Goal: Transaction & Acquisition: Download file/media

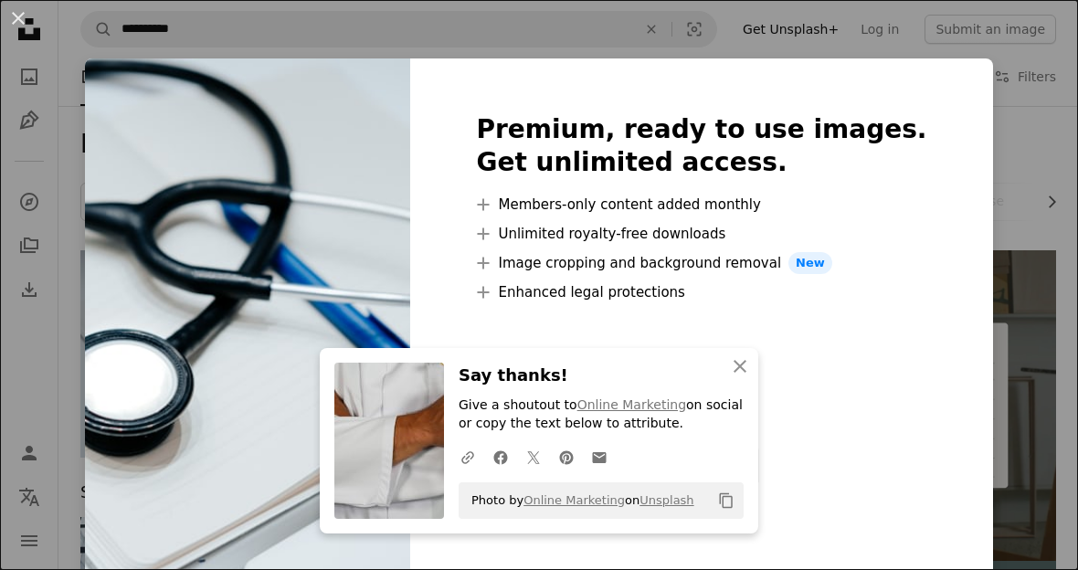
scroll to position [192, 0]
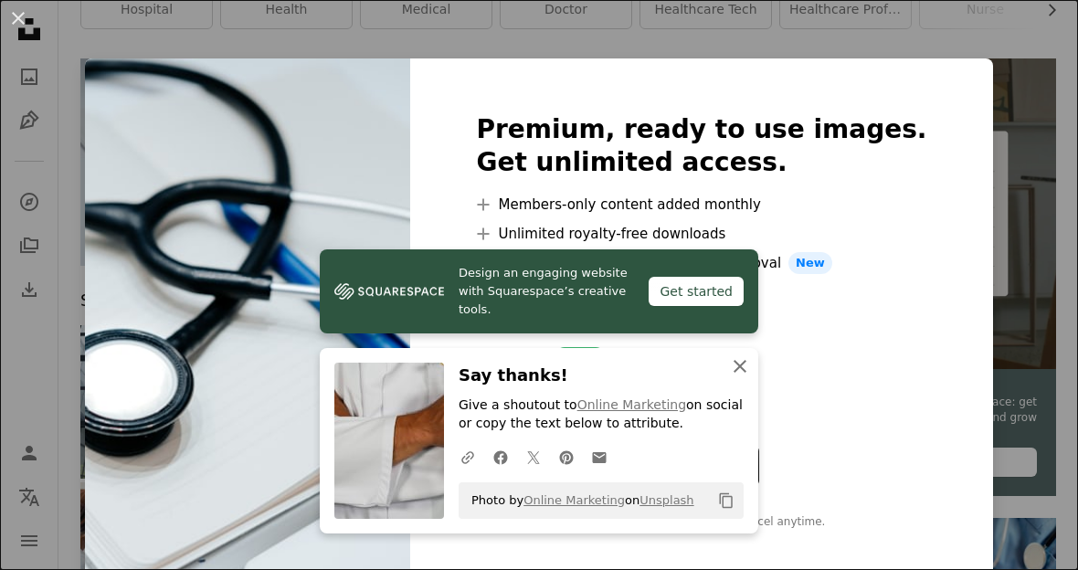
click at [740, 385] on button "An X shape Close" at bounding box center [740, 366] width 37 height 37
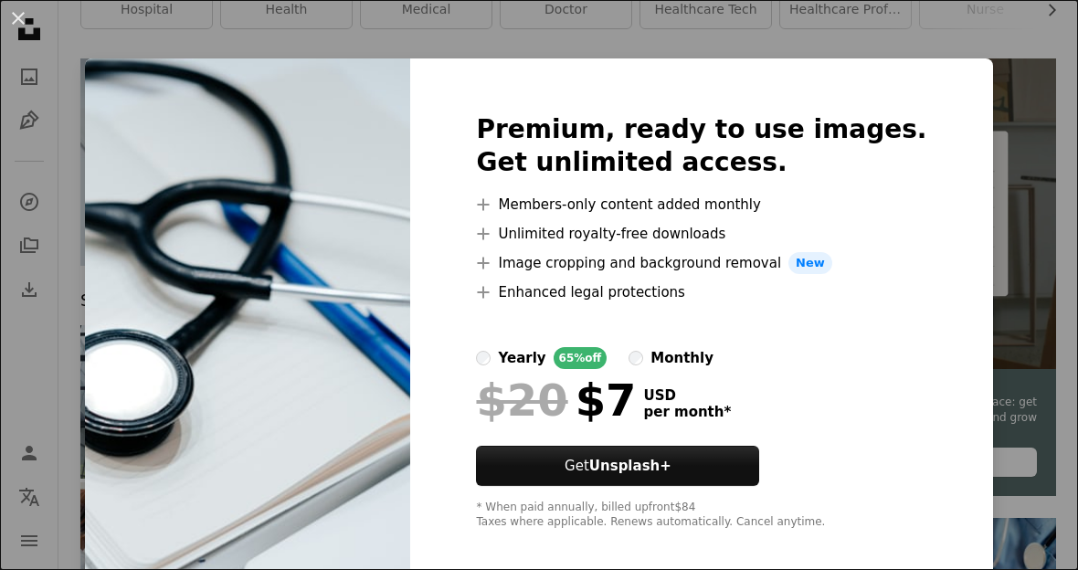
click at [1035, 398] on div "An X shape Premium, ready to use images. Get unlimited access. A plus sign Memb…" at bounding box center [539, 285] width 1078 height 570
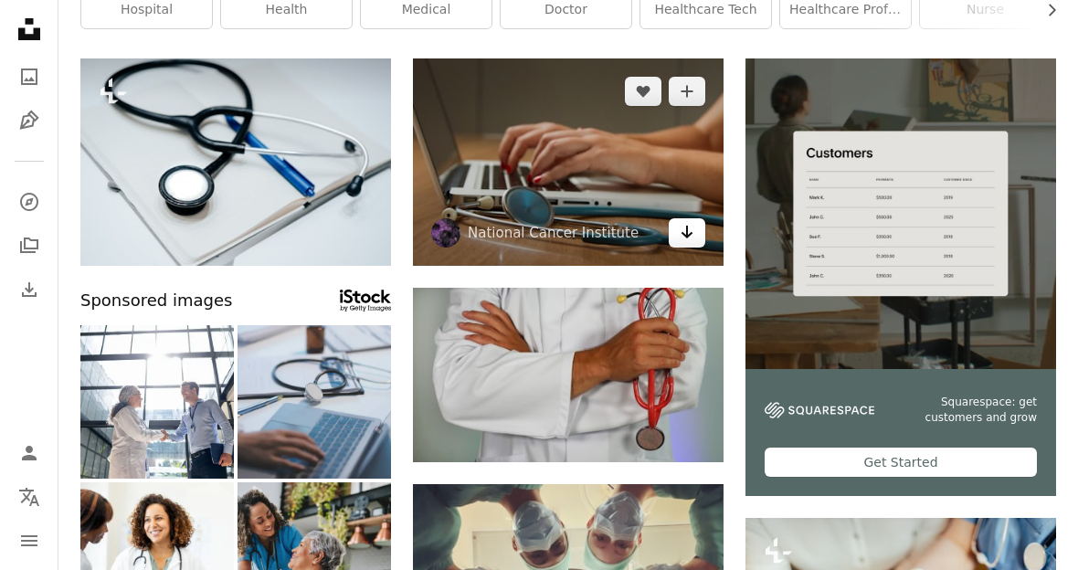
click at [690, 237] on icon "Arrow pointing down" at bounding box center [687, 232] width 15 height 22
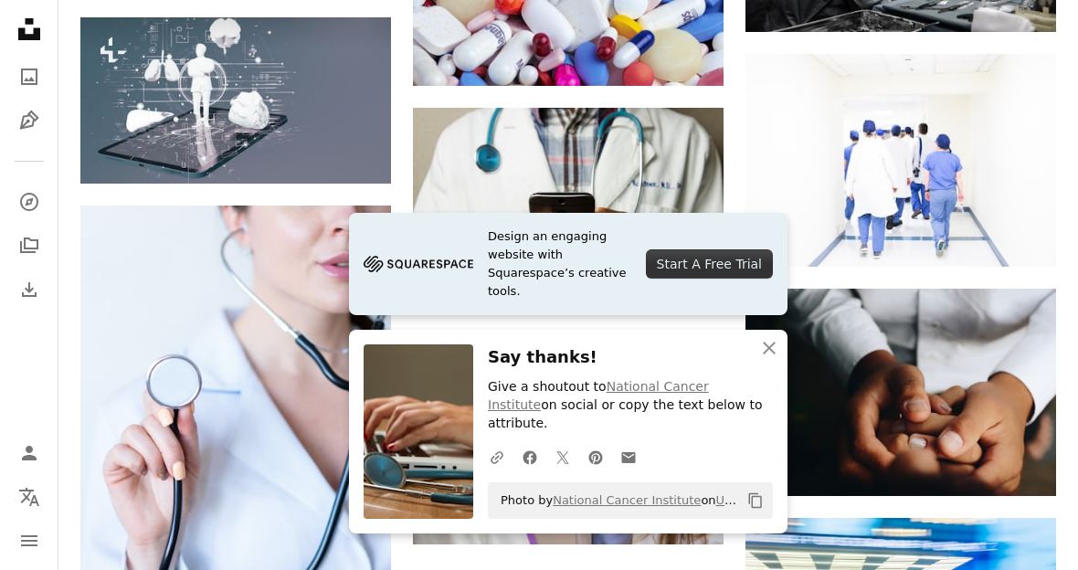
scroll to position [1118, 0]
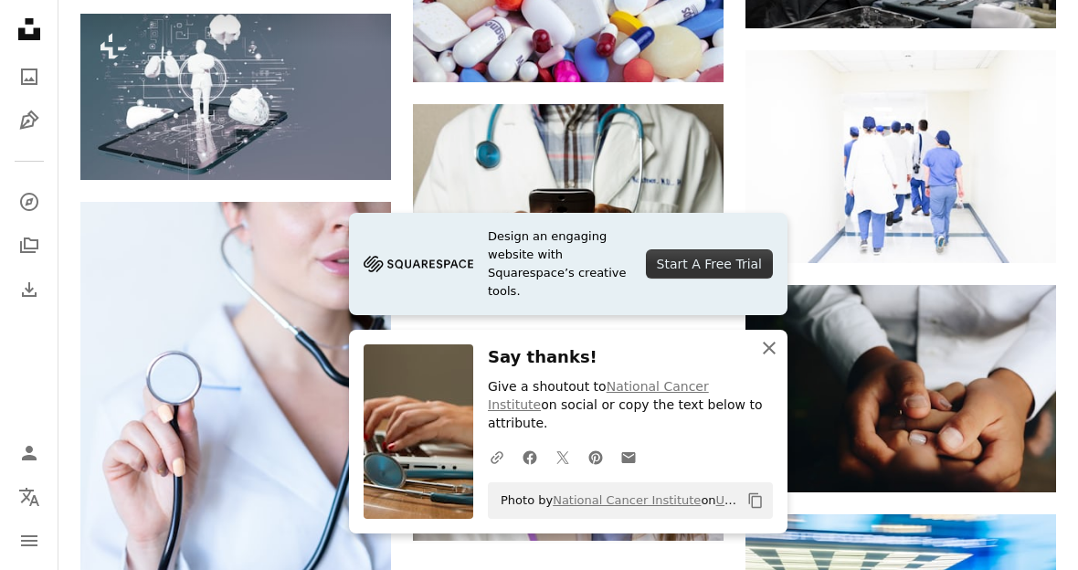
click at [771, 354] on icon "button" at bounding box center [769, 348] width 13 height 13
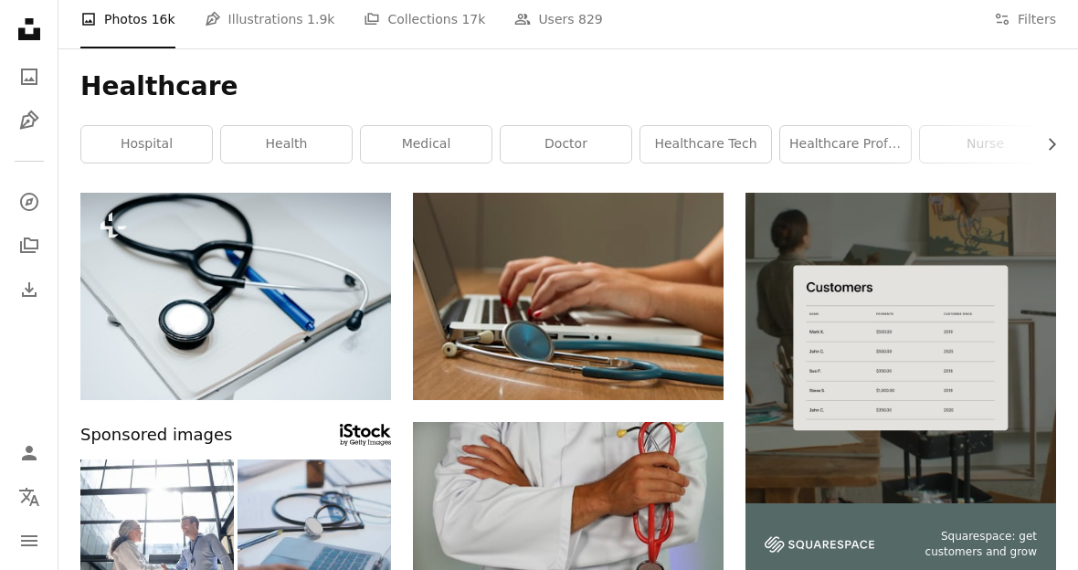
scroll to position [0, 0]
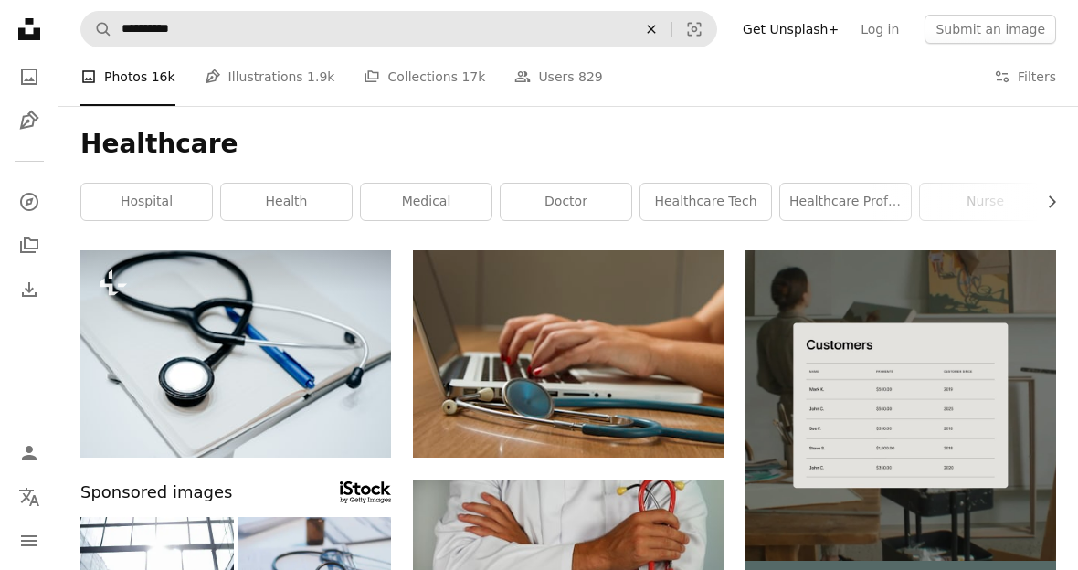
click at [660, 37] on button "An X shape" at bounding box center [651, 29] width 40 height 35
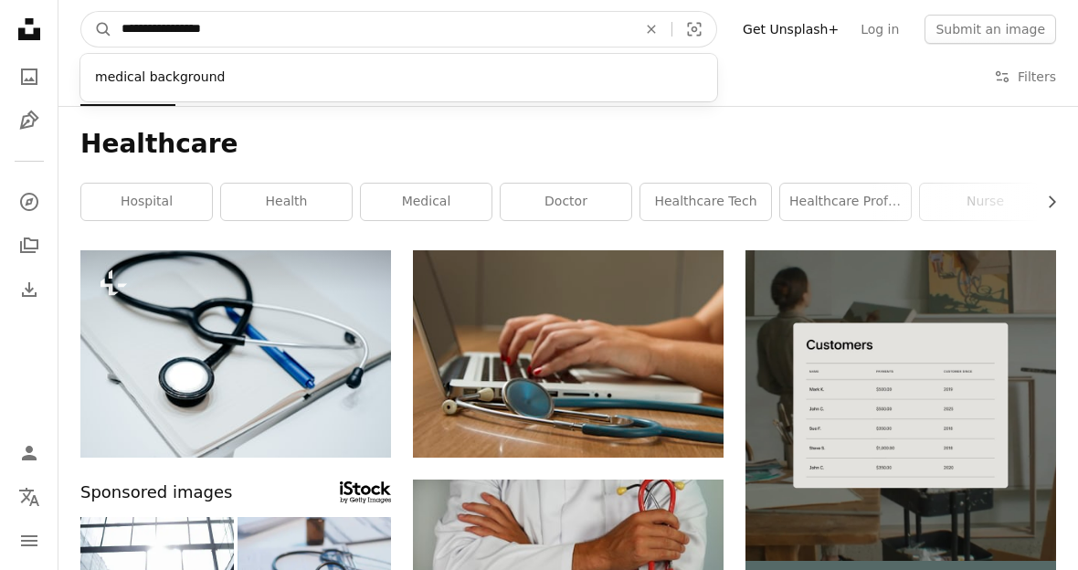
type input "**********"
click at [97, 29] on button "A magnifying glass" at bounding box center [96, 29] width 31 height 35
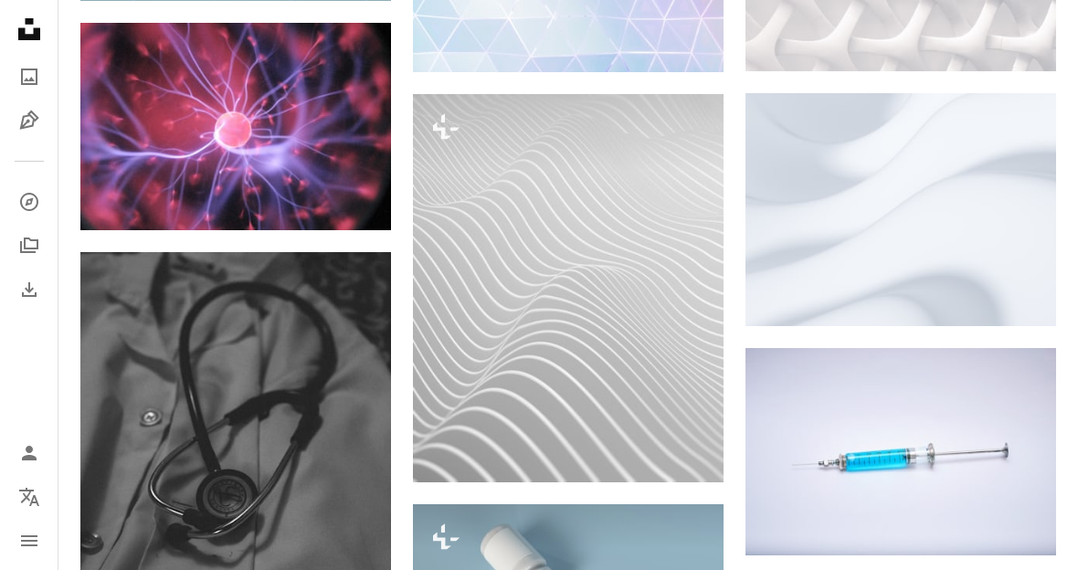
scroll to position [1317, 0]
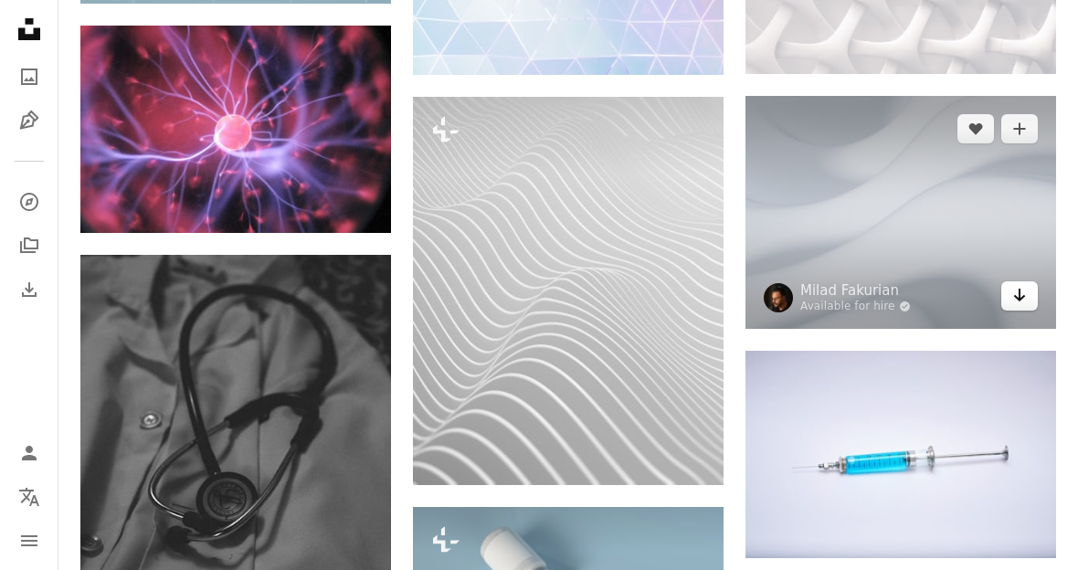
click at [1016, 293] on icon "Download" at bounding box center [1020, 295] width 12 height 13
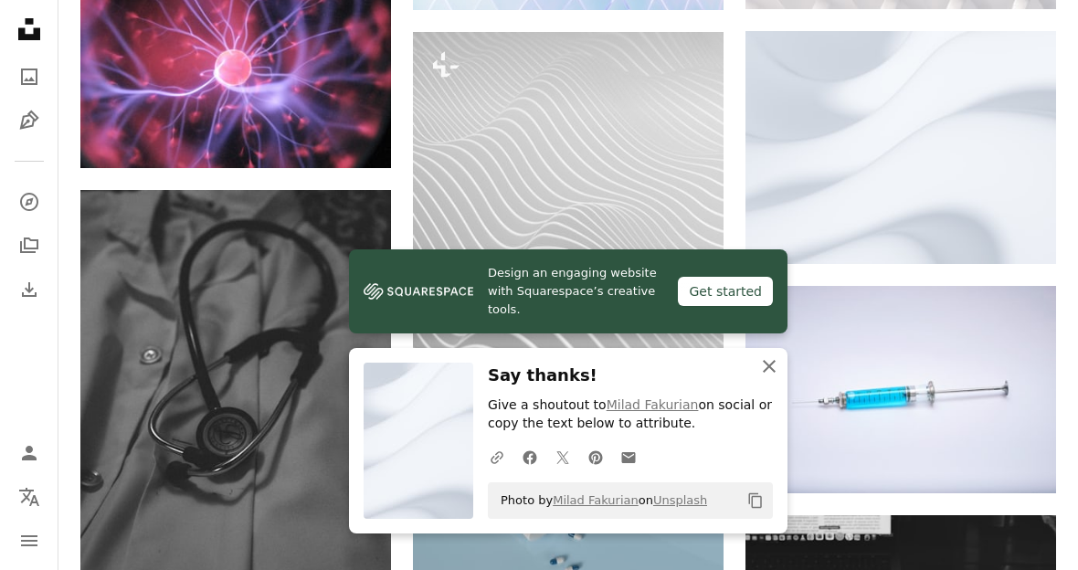
click at [773, 377] on icon "An X shape" at bounding box center [769, 366] width 22 height 22
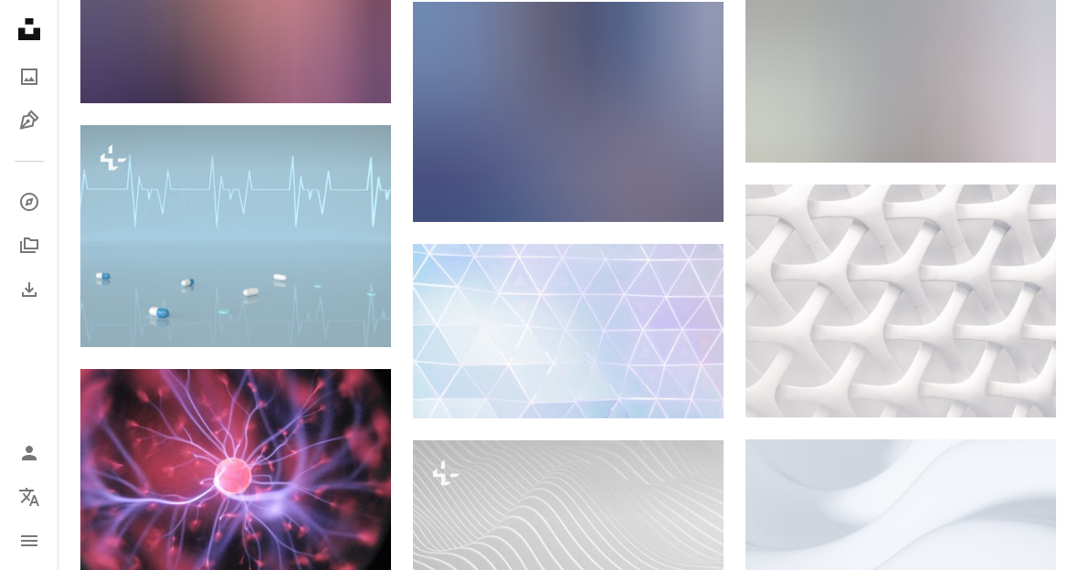
scroll to position [973, 0]
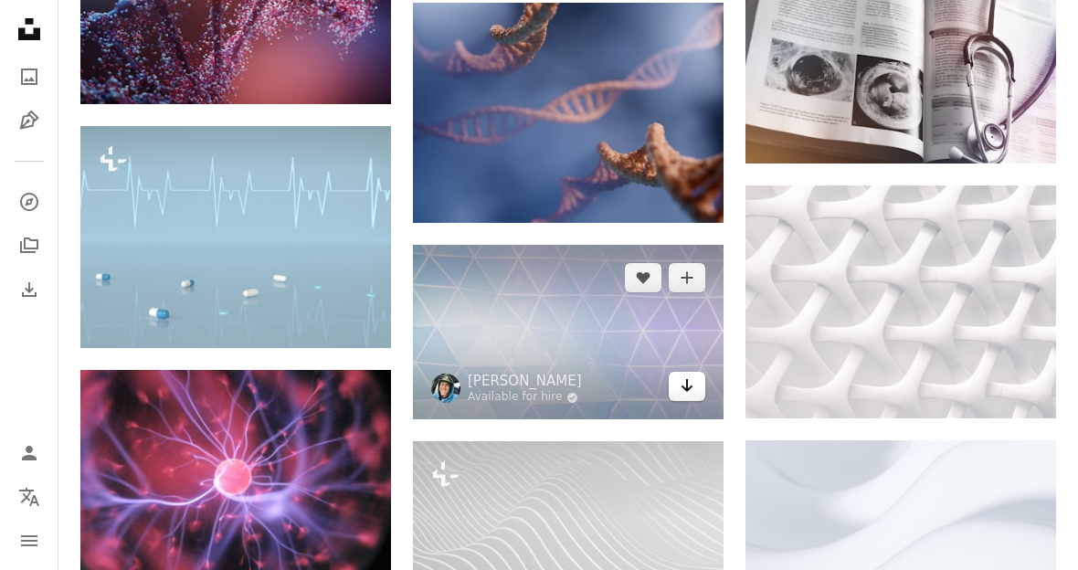
click at [693, 390] on icon "Arrow pointing down" at bounding box center [687, 385] width 15 height 22
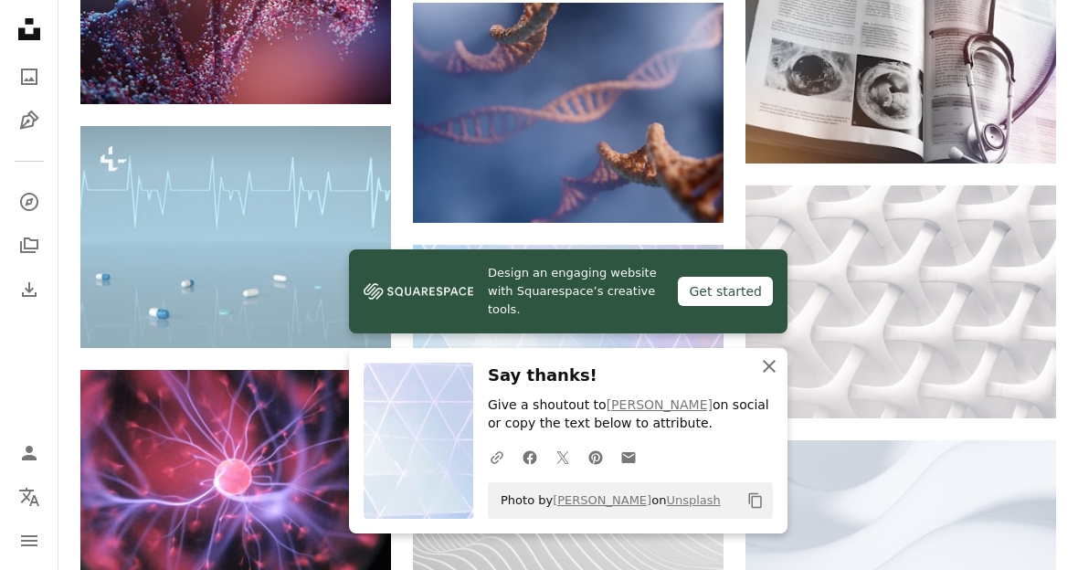
click at [771, 377] on icon "An X shape" at bounding box center [769, 366] width 22 height 22
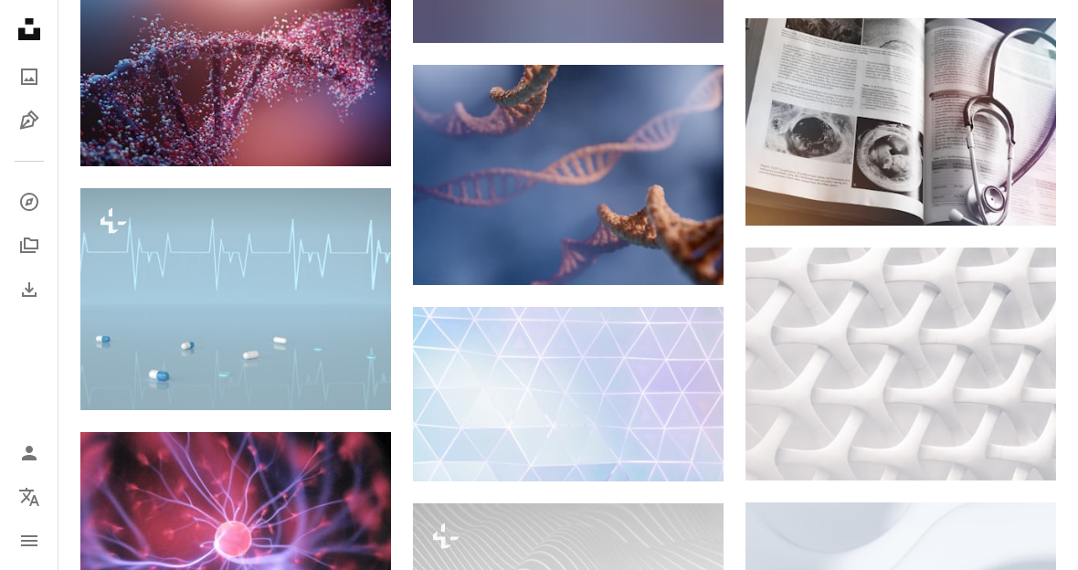
scroll to position [901, 0]
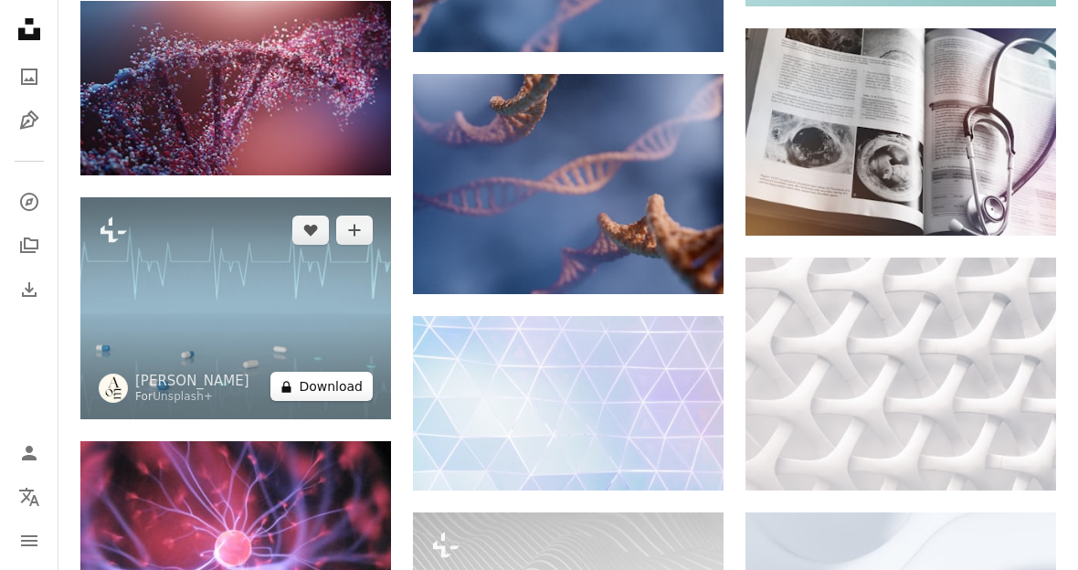
click at [366, 392] on button "A lock Download" at bounding box center [321, 386] width 102 height 29
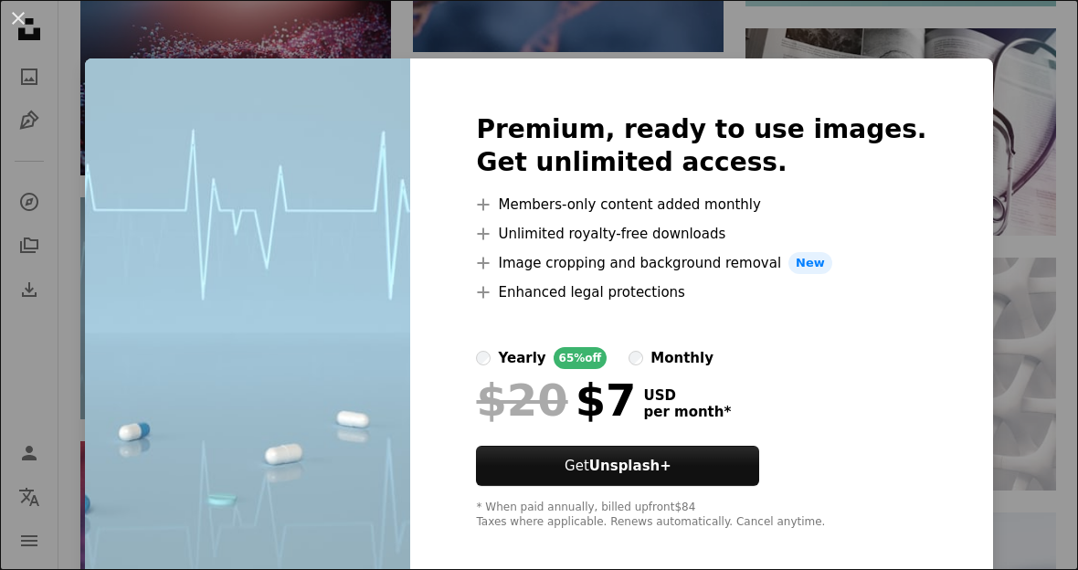
click at [993, 326] on div "An X shape Premium, ready to use images. Get unlimited access. A plus sign Memb…" at bounding box center [539, 285] width 1078 height 570
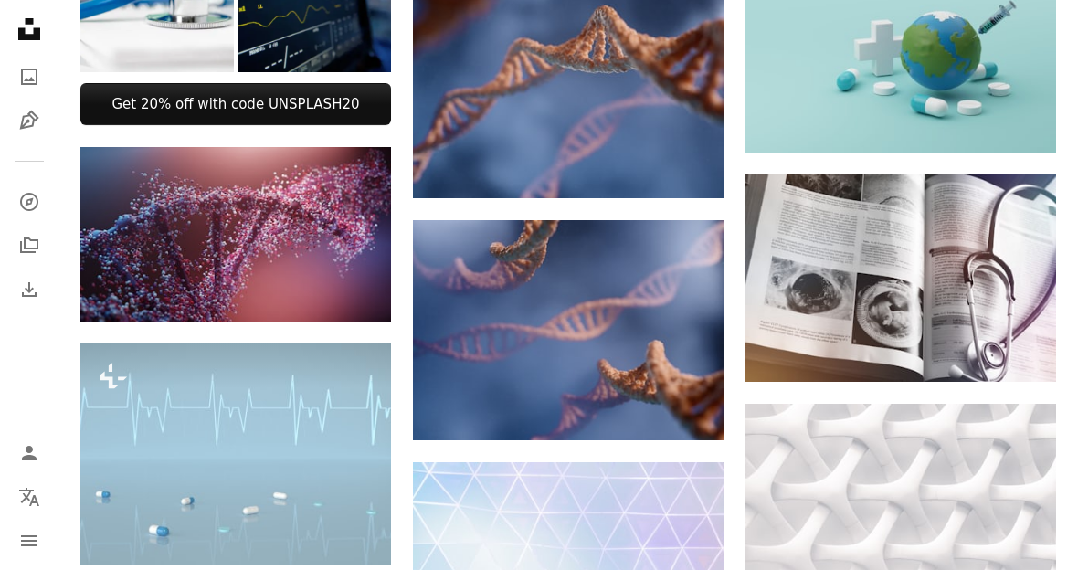
scroll to position [754, 0]
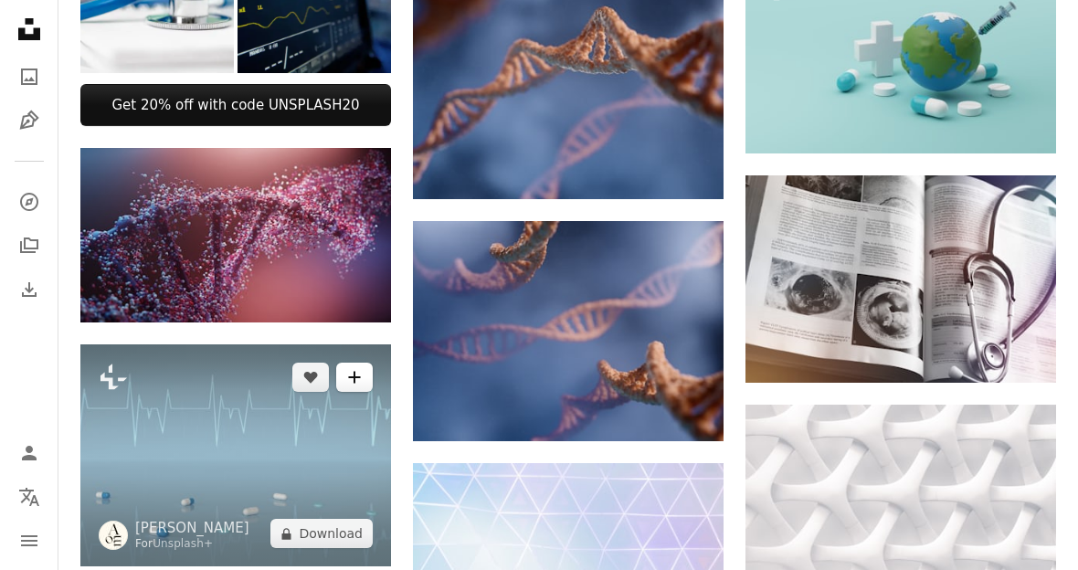
click at [371, 380] on button "A plus sign" at bounding box center [354, 377] width 37 height 29
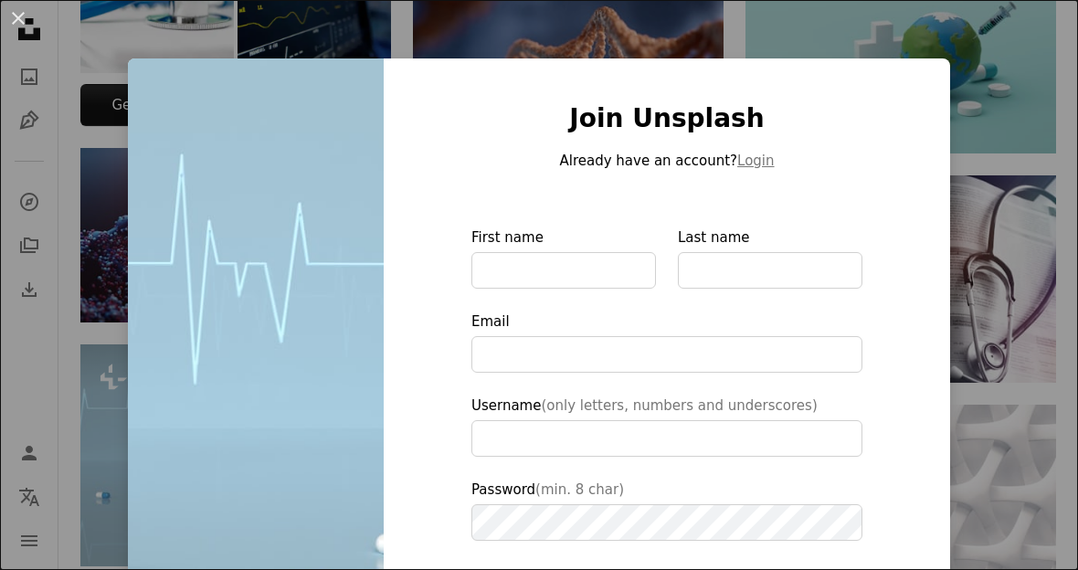
click at [1002, 360] on div "An X shape Join Unsplash Already have an account? Login First name Last name Em…" at bounding box center [539, 285] width 1078 height 570
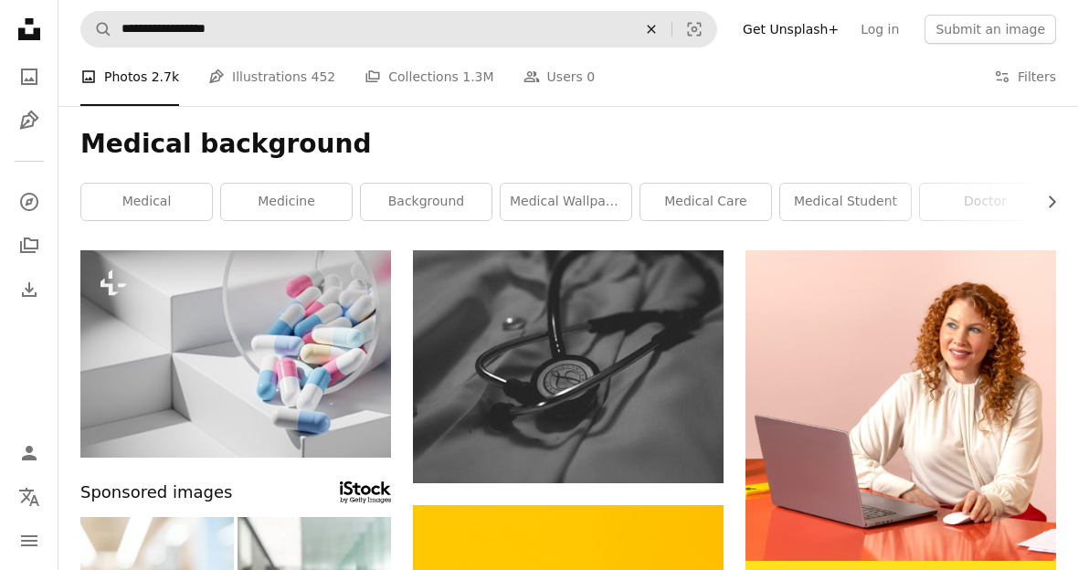
click at [670, 33] on icon "An X shape" at bounding box center [651, 29] width 40 height 15
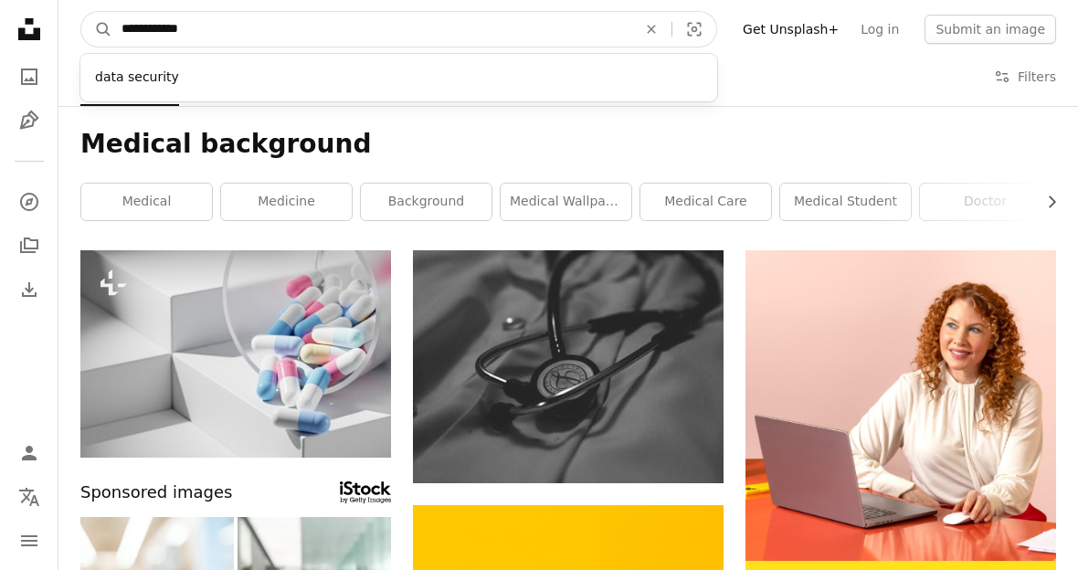
type input "**********"
click at [97, 29] on button "A magnifying glass" at bounding box center [96, 29] width 31 height 35
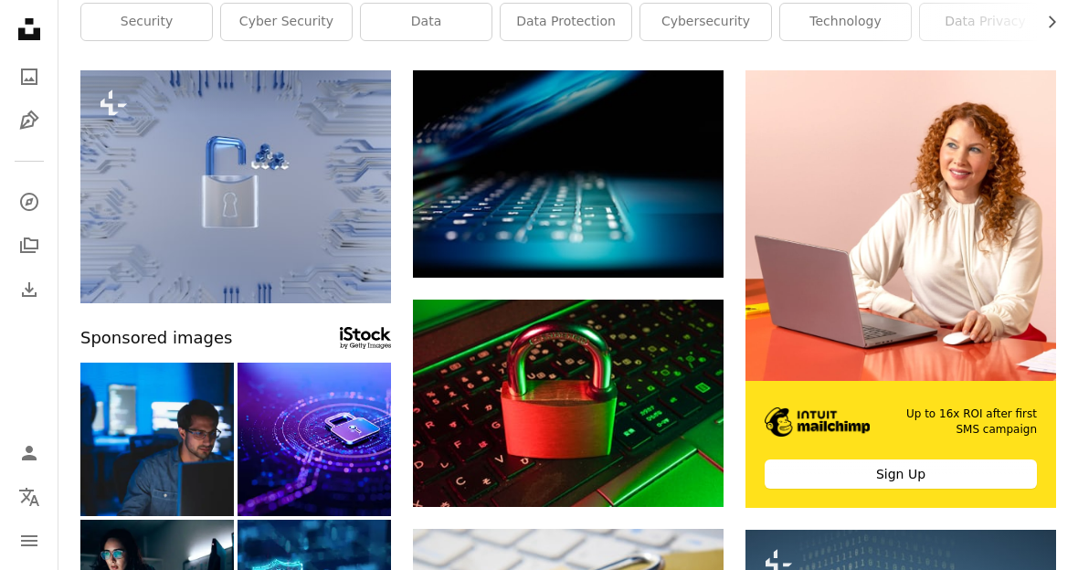
scroll to position [184, 0]
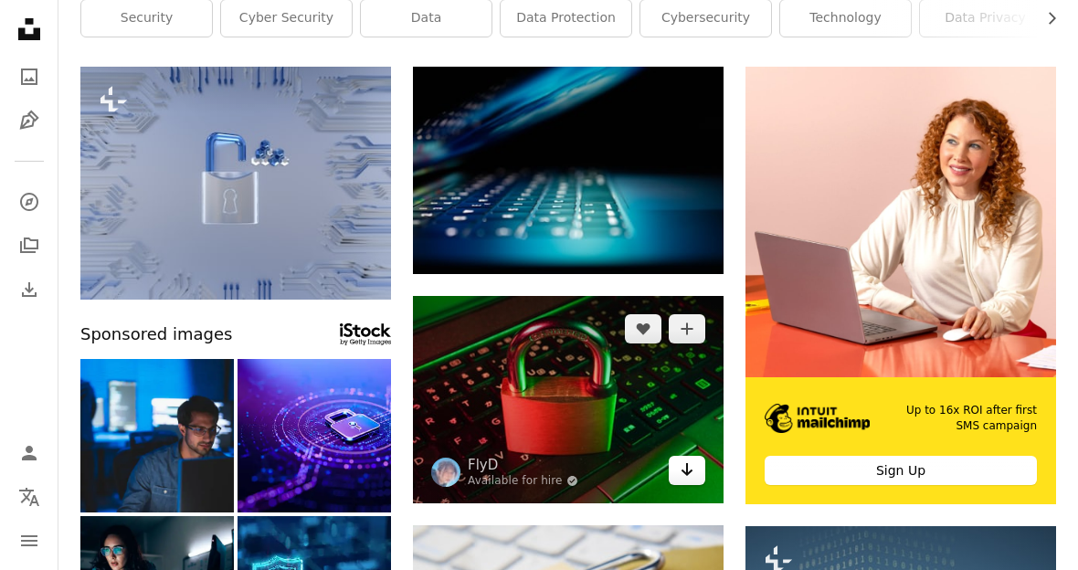
click at [684, 466] on icon "Arrow pointing down" at bounding box center [687, 469] width 15 height 22
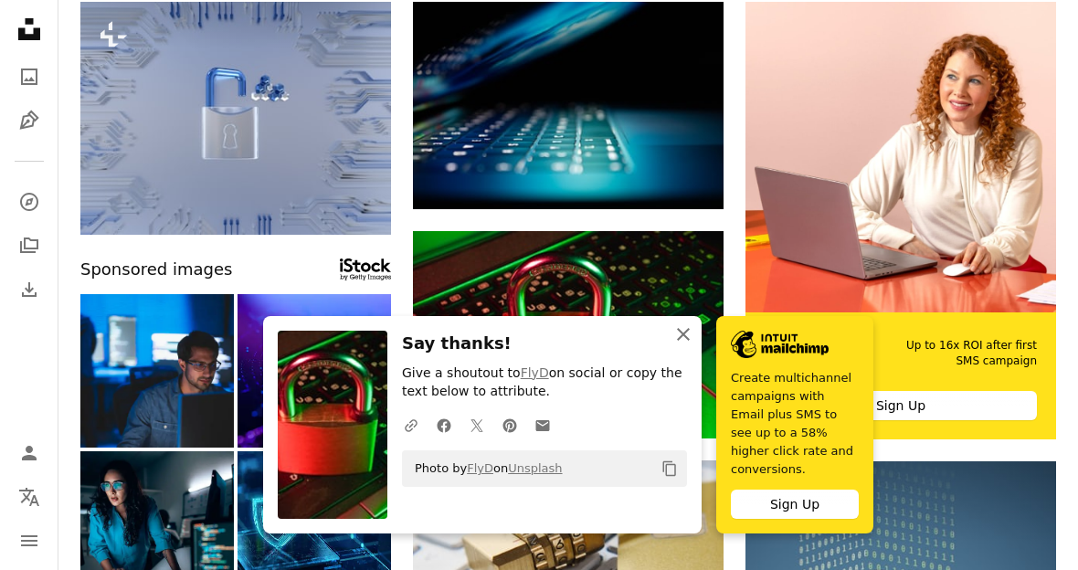
click at [690, 345] on icon "An X shape" at bounding box center [683, 334] width 22 height 22
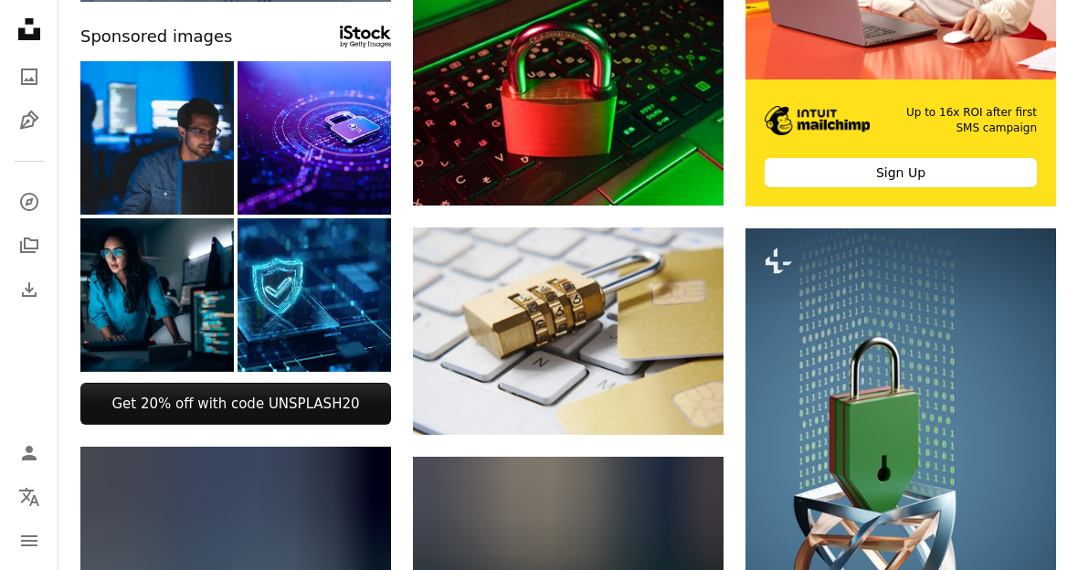
scroll to position [483, 0]
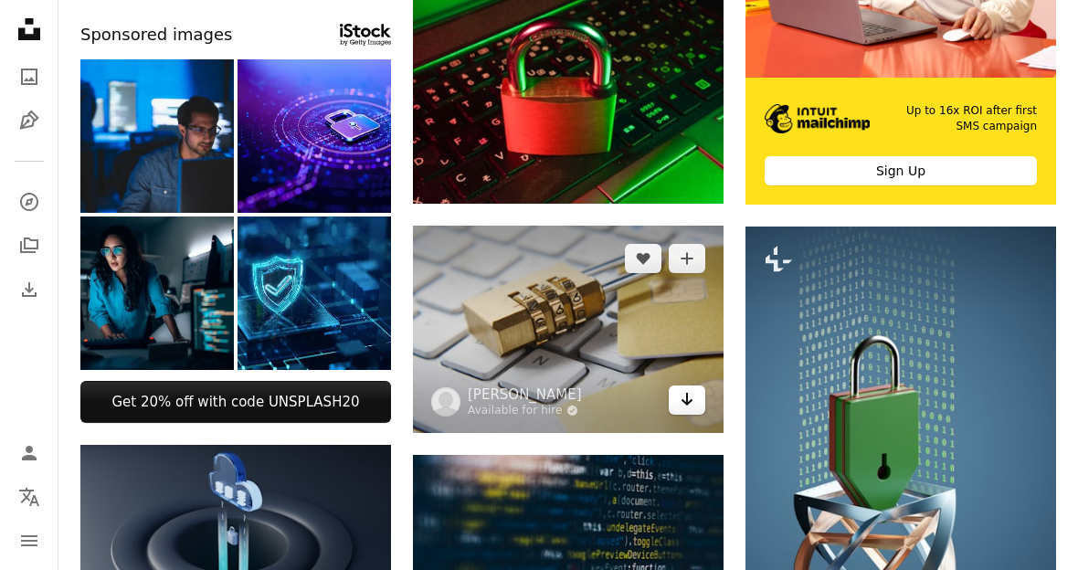
click at [690, 400] on icon "Download" at bounding box center [687, 399] width 12 height 13
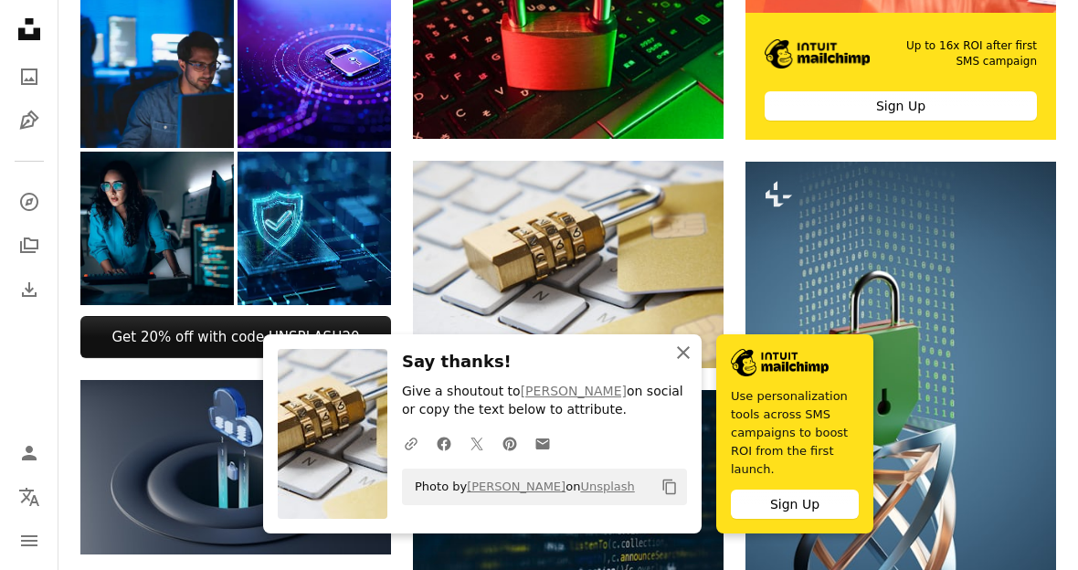
click at [688, 364] on icon "An X shape" at bounding box center [683, 353] width 22 height 22
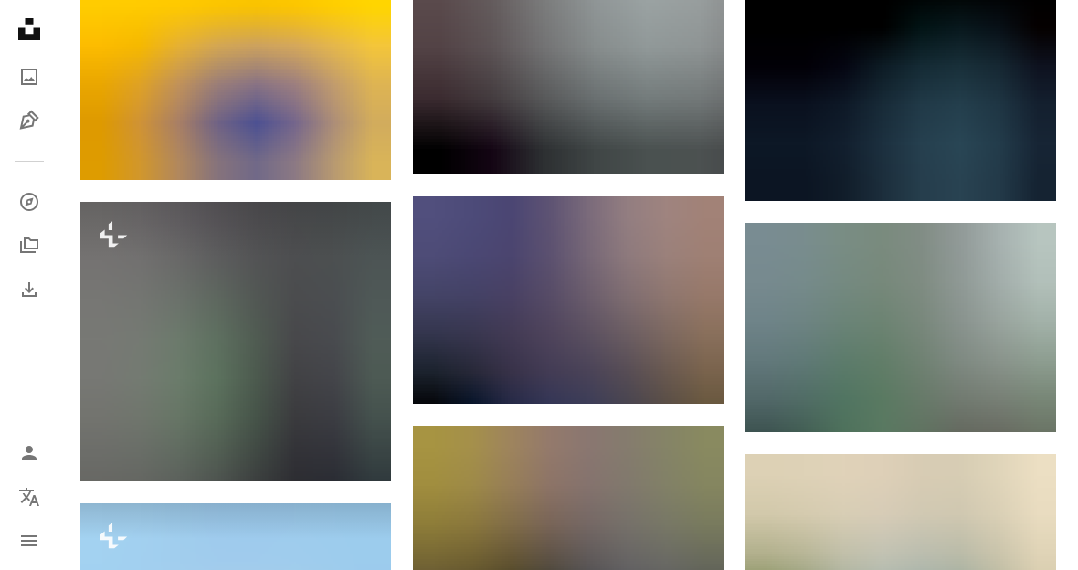
scroll to position [1406, 0]
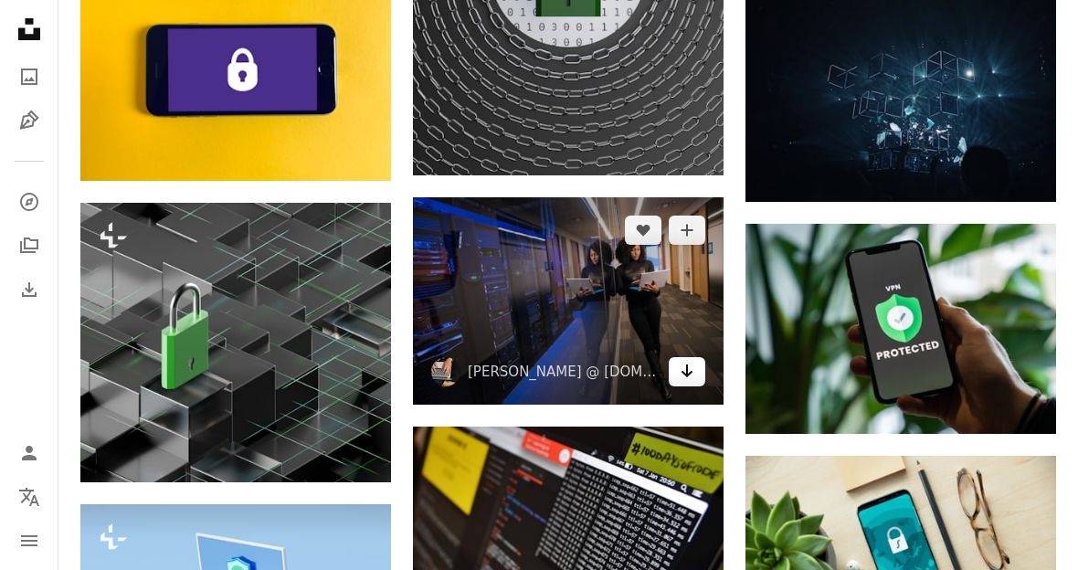
click at [688, 373] on icon "Download" at bounding box center [687, 370] width 12 height 13
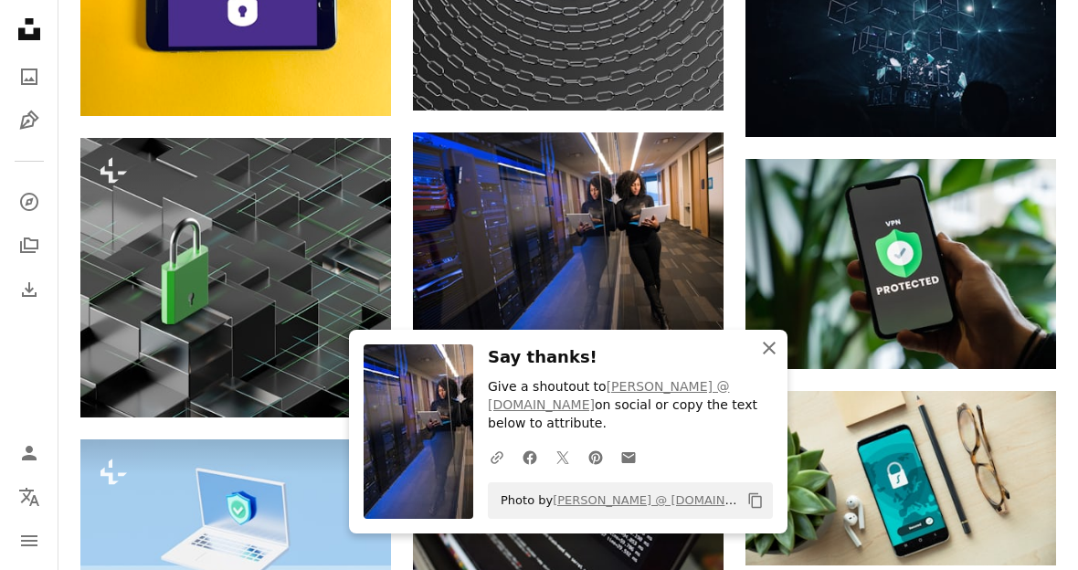
click at [775, 359] on icon "An X shape" at bounding box center [769, 348] width 22 height 22
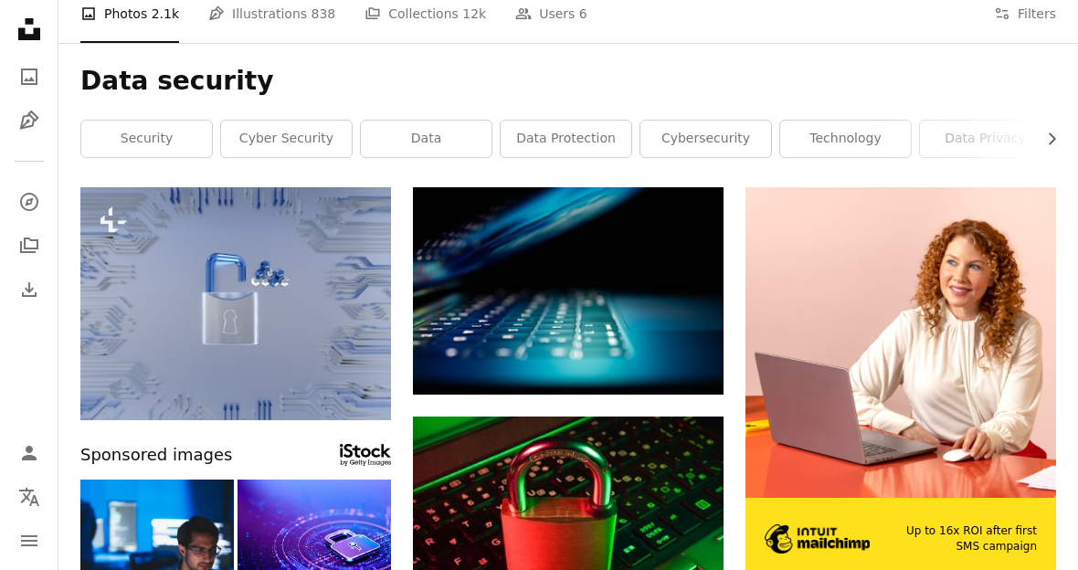
scroll to position [0, 0]
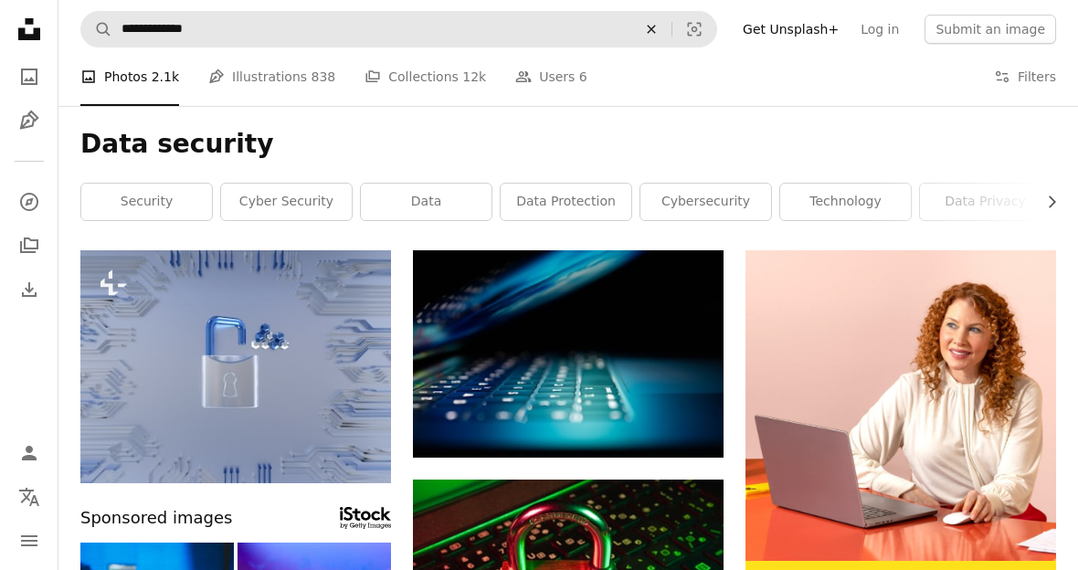
click at [671, 32] on icon "An X shape" at bounding box center [651, 29] width 40 height 15
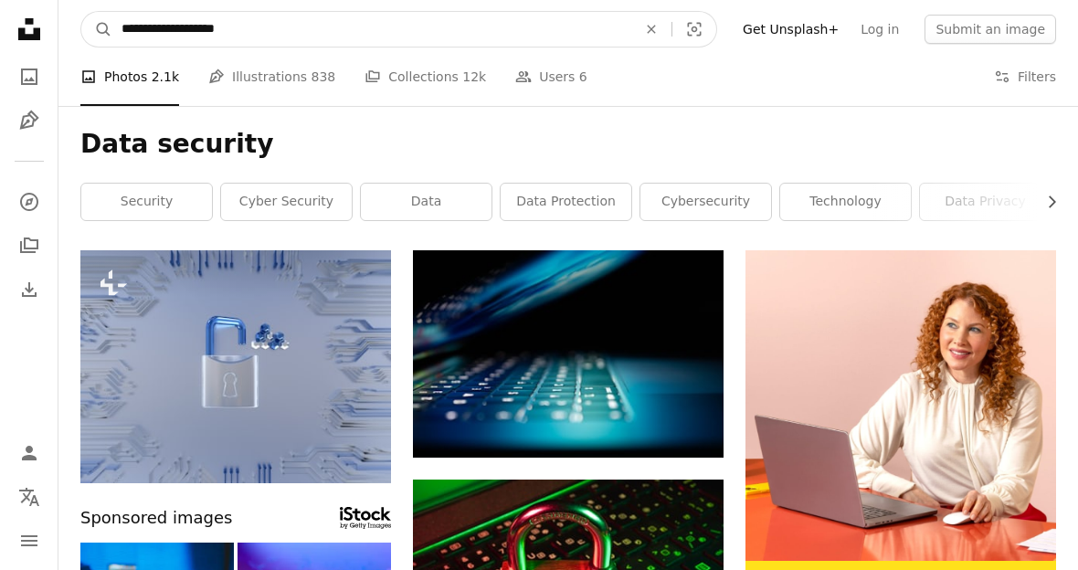
type input "**********"
click at [97, 29] on button "A magnifying glass" at bounding box center [96, 29] width 31 height 35
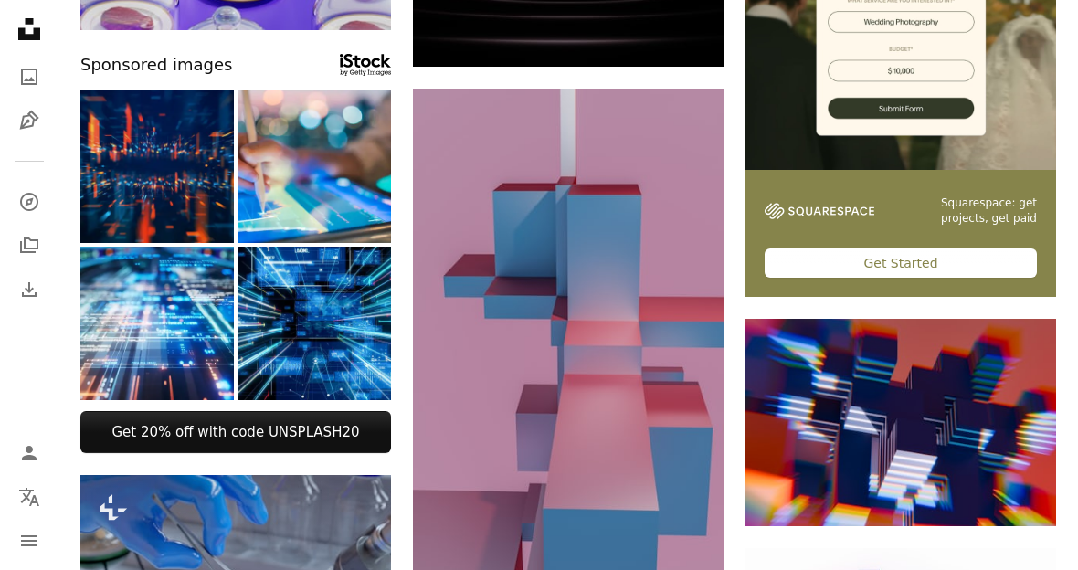
scroll to position [392, 0]
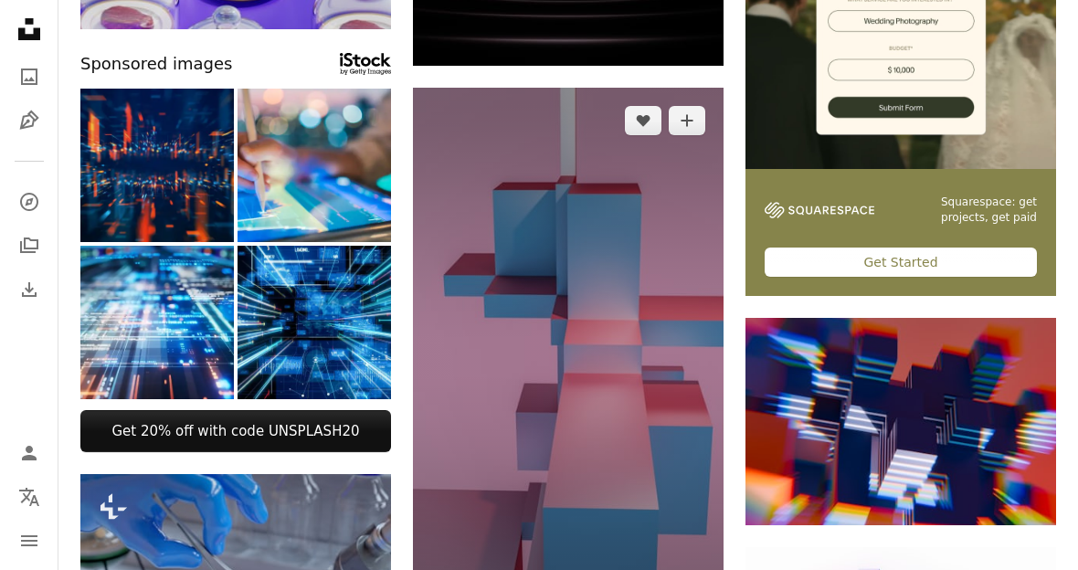
click at [685, 569] on img at bounding box center [568, 364] width 311 height 552
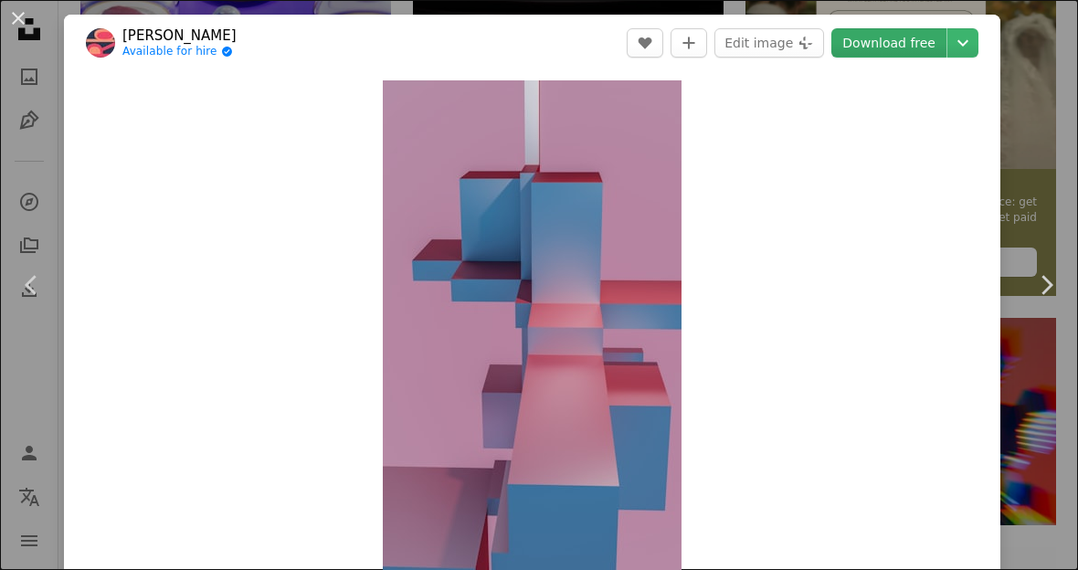
click at [918, 42] on link "Download free" at bounding box center [888, 42] width 115 height 29
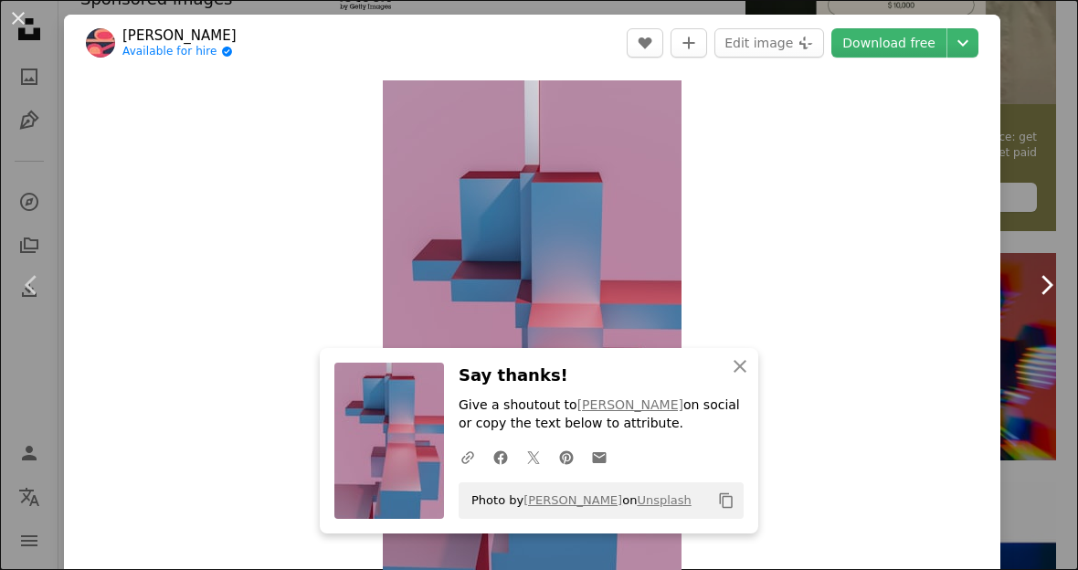
click at [1048, 294] on icon at bounding box center [1047, 284] width 12 height 19
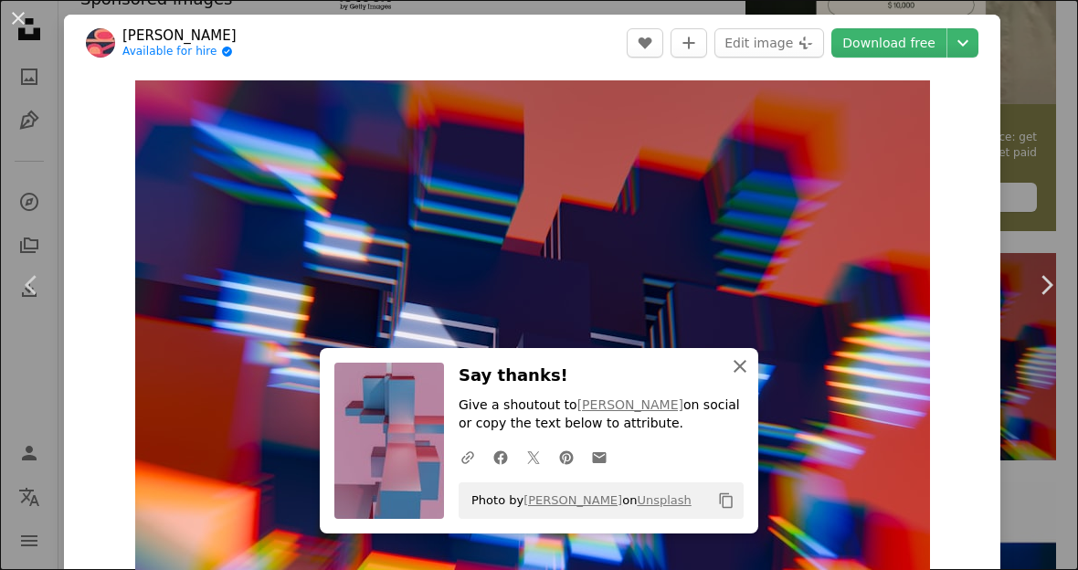
click at [749, 377] on icon "An X shape" at bounding box center [740, 366] width 22 height 22
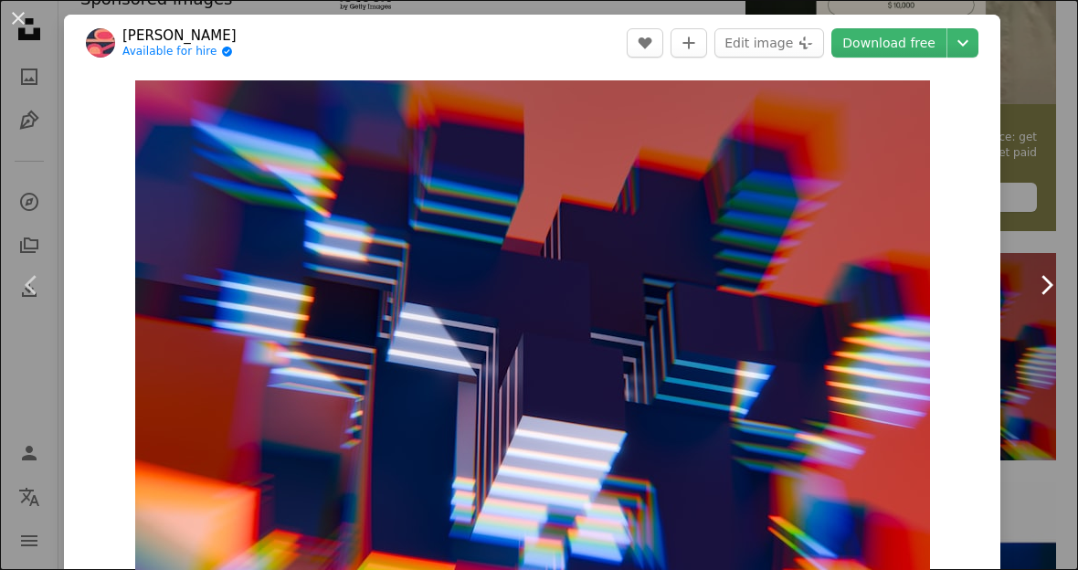
click at [1021, 372] on link "Chevron right" at bounding box center [1046, 284] width 64 height 175
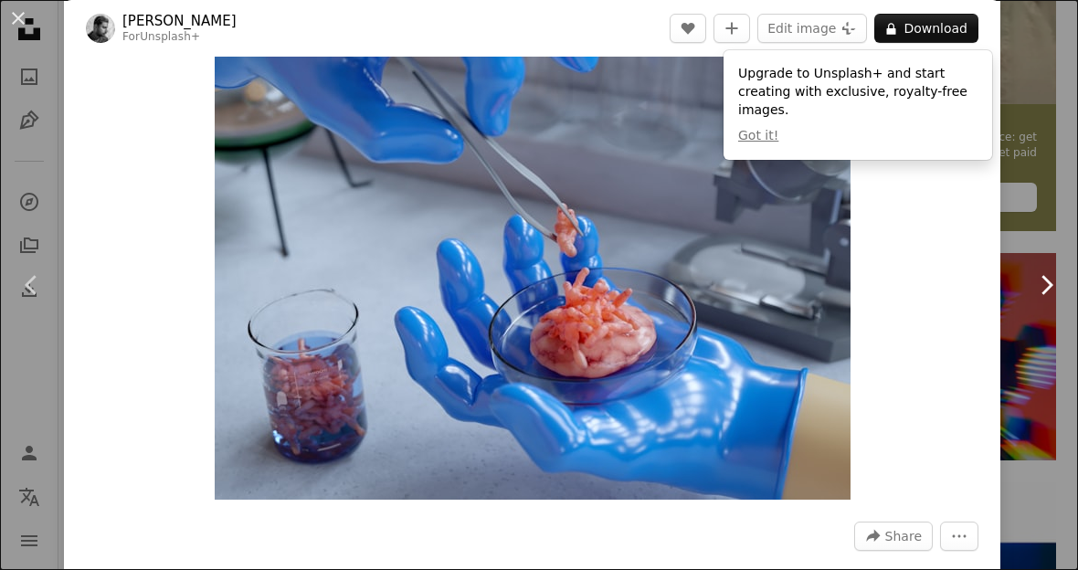
scroll to position [110, 0]
click at [22, 16] on button "An X shape" at bounding box center [18, 18] width 22 height 22
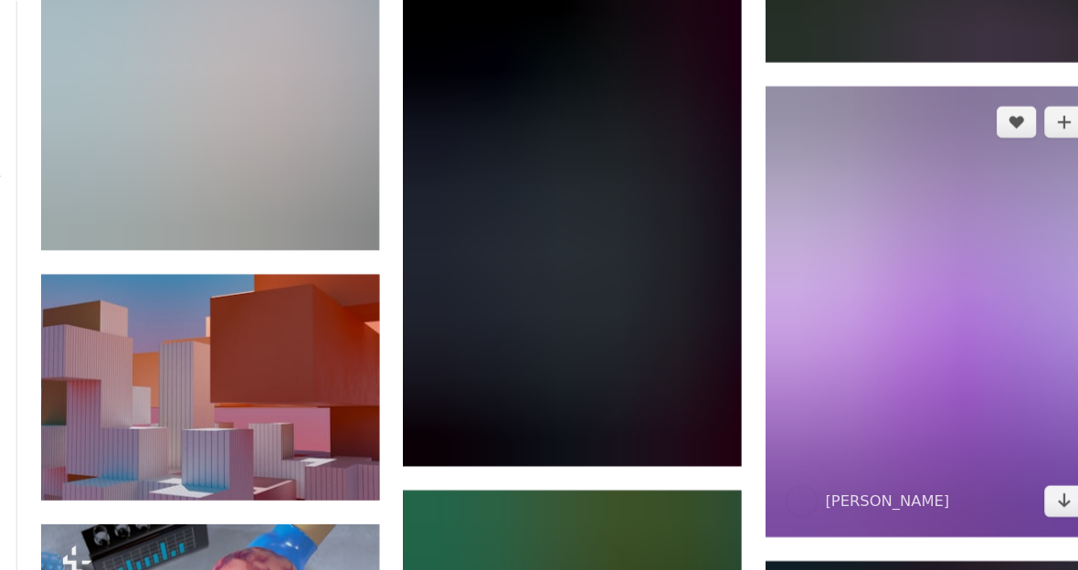
scroll to position [1996, 0]
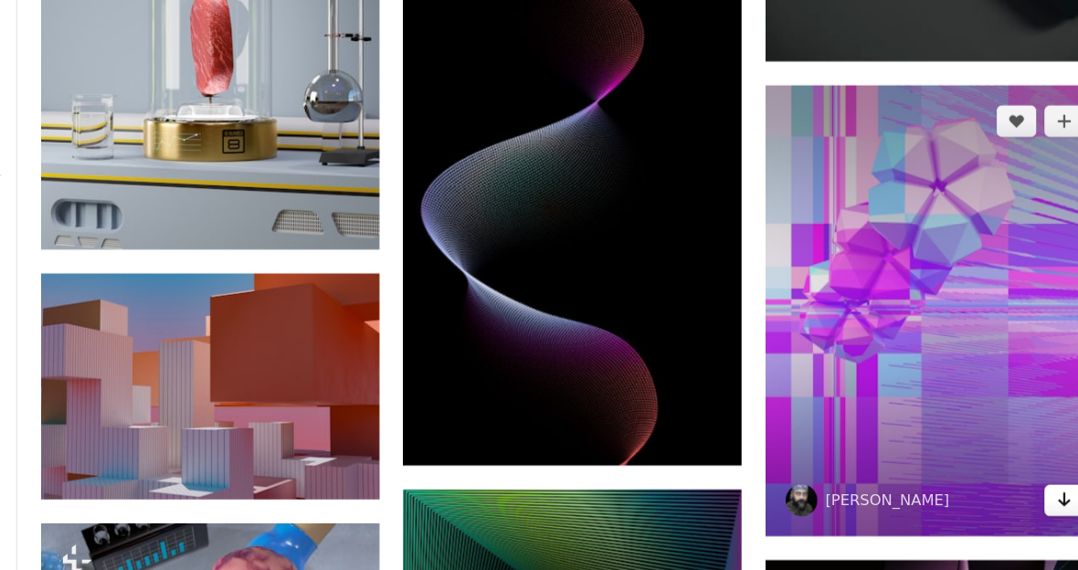
click at [1012, 464] on icon "Arrow pointing down" at bounding box center [1019, 459] width 15 height 22
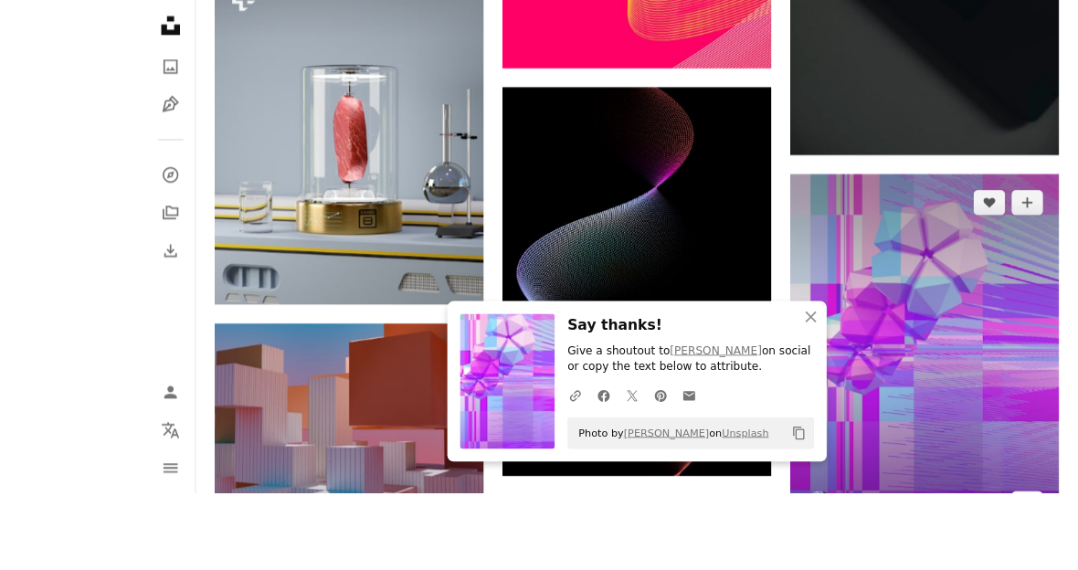
scroll to position [2005, 0]
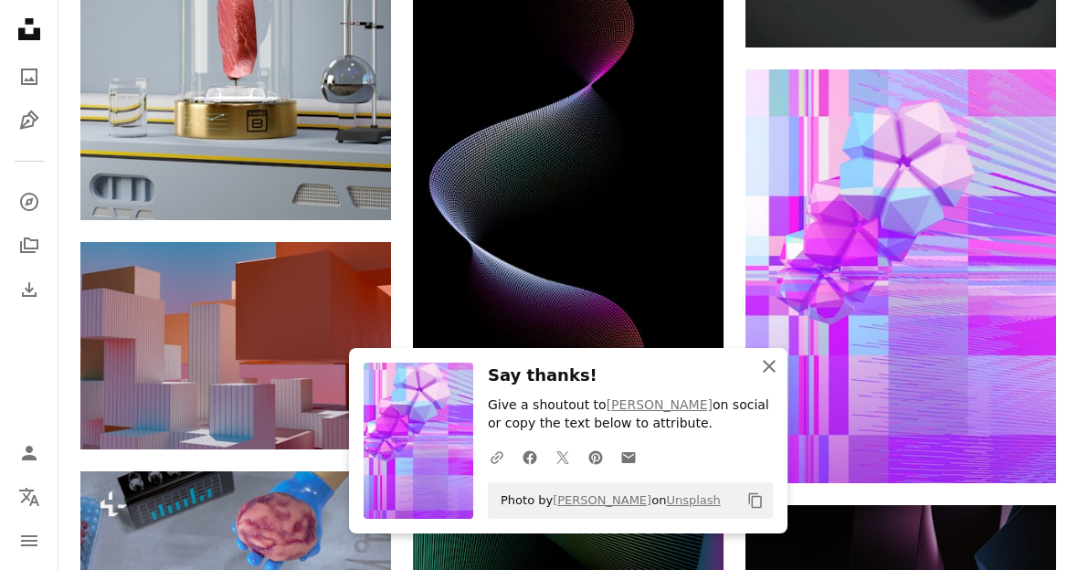
click at [780, 385] on button "An X shape Close" at bounding box center [769, 366] width 37 height 37
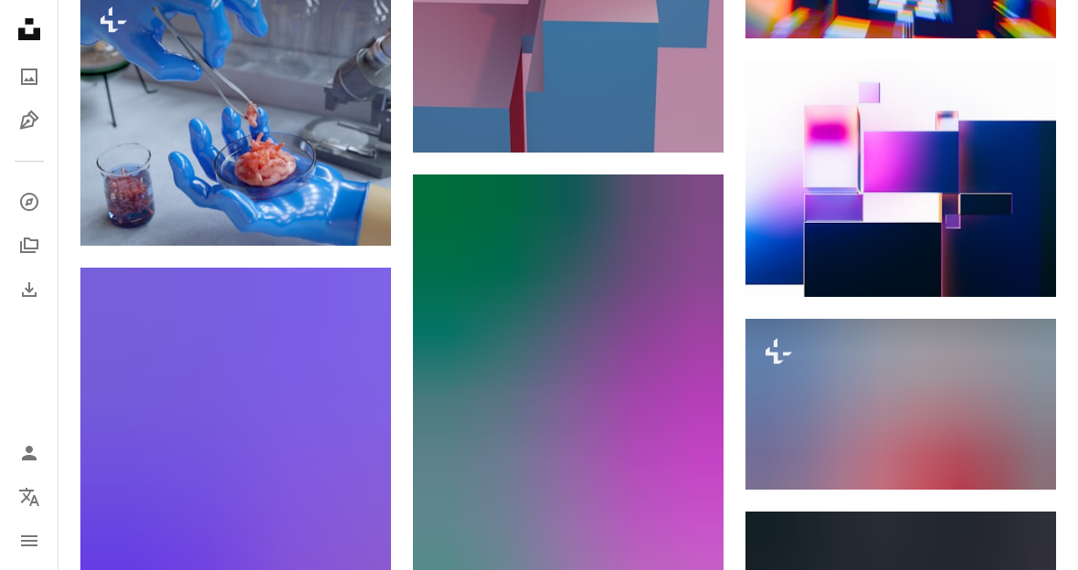
scroll to position [878, 0]
